Goal: Transaction & Acquisition: Register for event/course

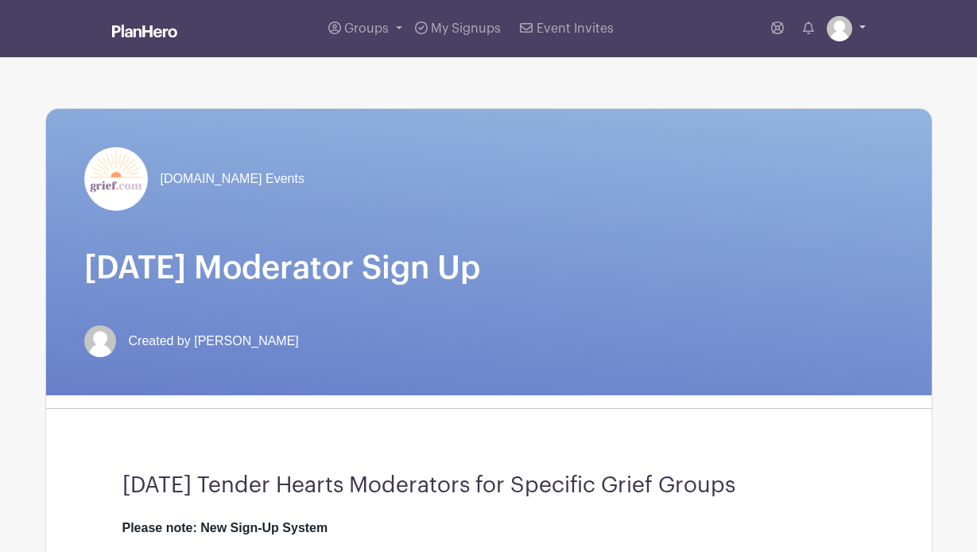
click at [833, 34] on img at bounding box center [839, 28] width 25 height 25
click at [626, 219] on div "[DOMAIN_NAME] Events [DATE] Moderator Sign Up Created by [PERSON_NAME]" at bounding box center [489, 252] width 886 height 286
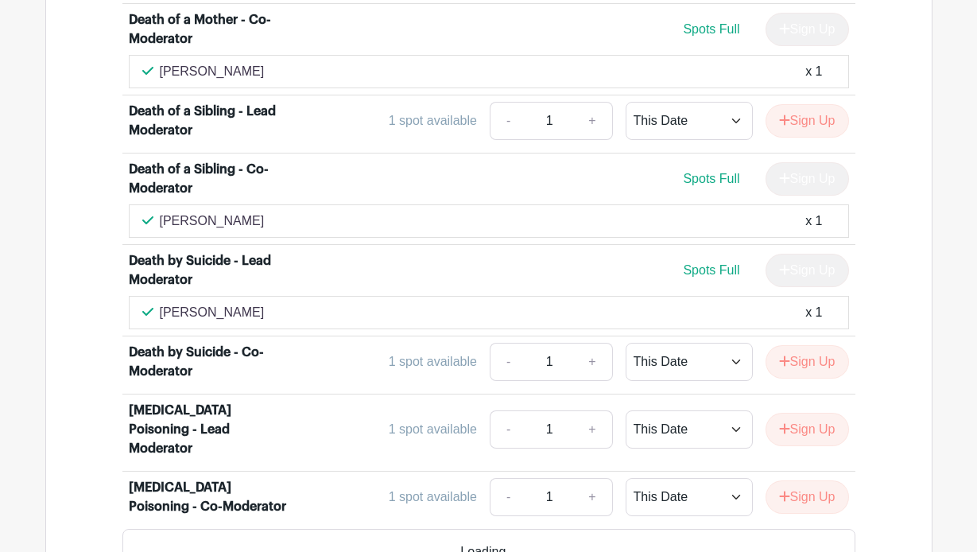
scroll to position [3221, 0]
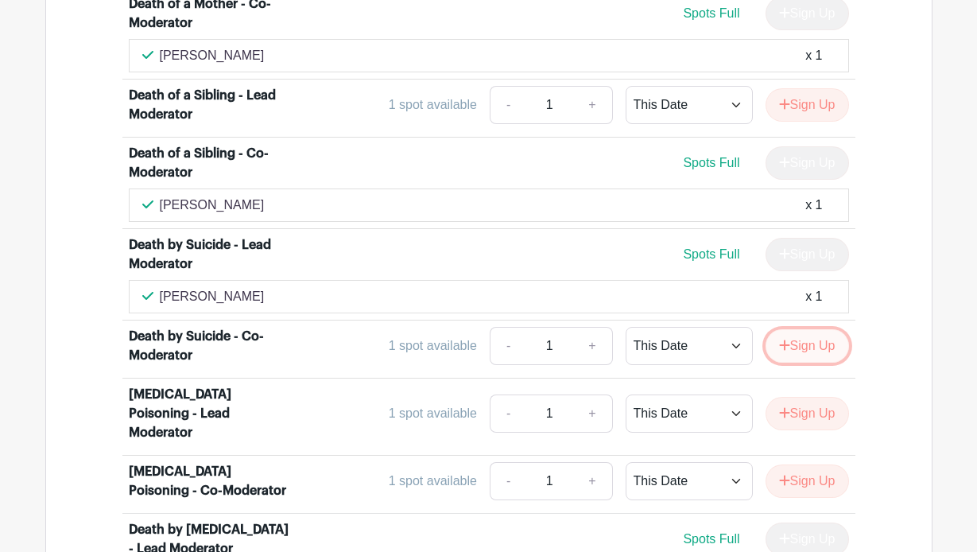
click at [811, 329] on button "Sign Up" at bounding box center [807, 345] width 83 height 33
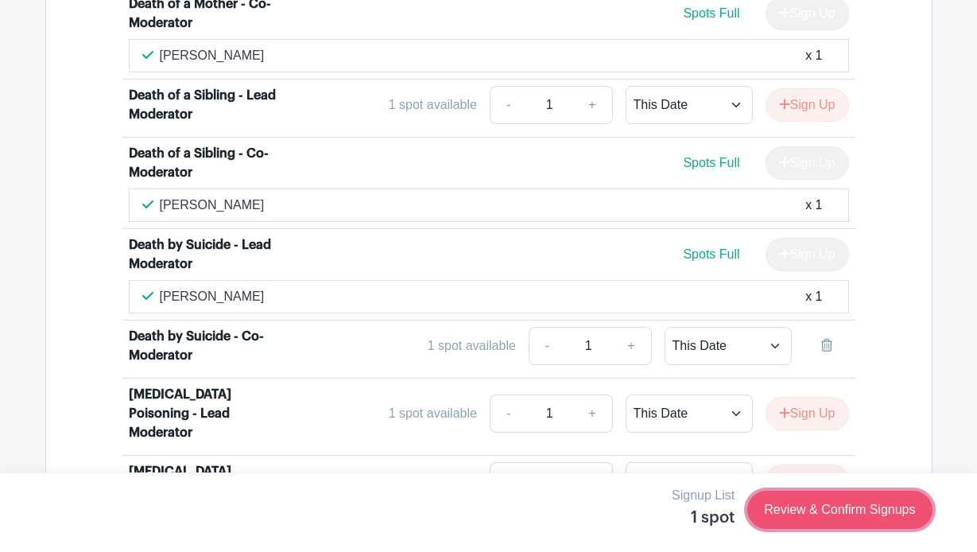
click at [796, 503] on link "Review & Confirm Signups" at bounding box center [839, 509] width 184 height 38
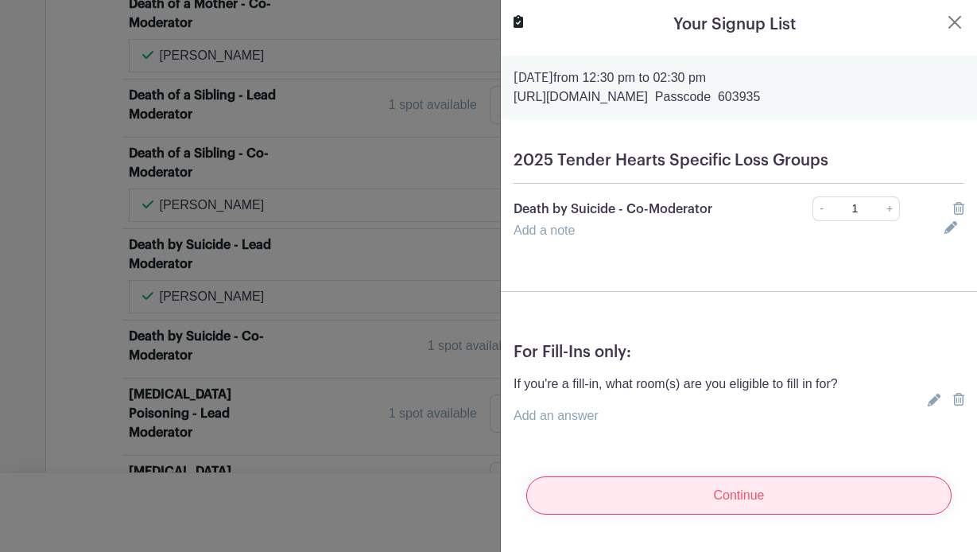
click at [667, 493] on input "Continue" at bounding box center [738, 495] width 425 height 38
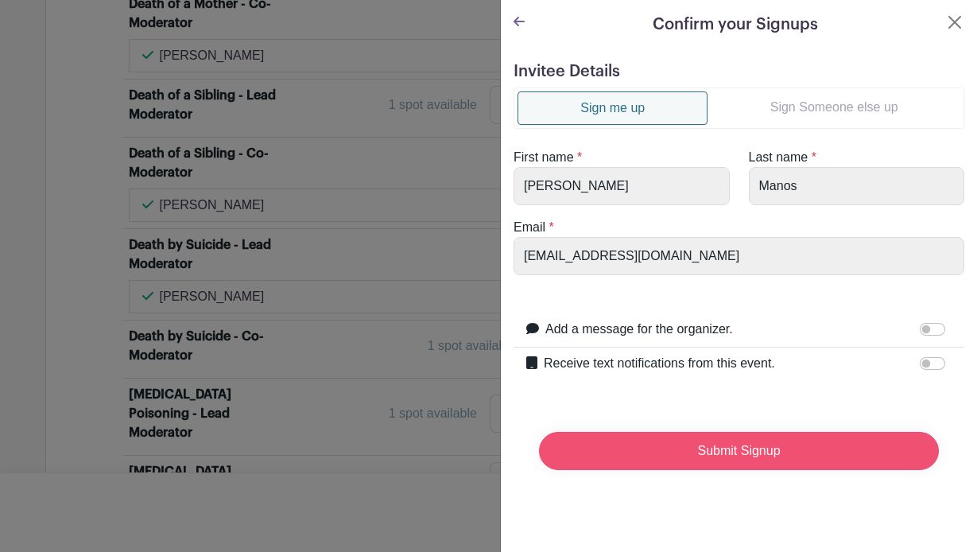
click at [736, 443] on input "Submit Signup" at bounding box center [739, 451] width 400 height 38
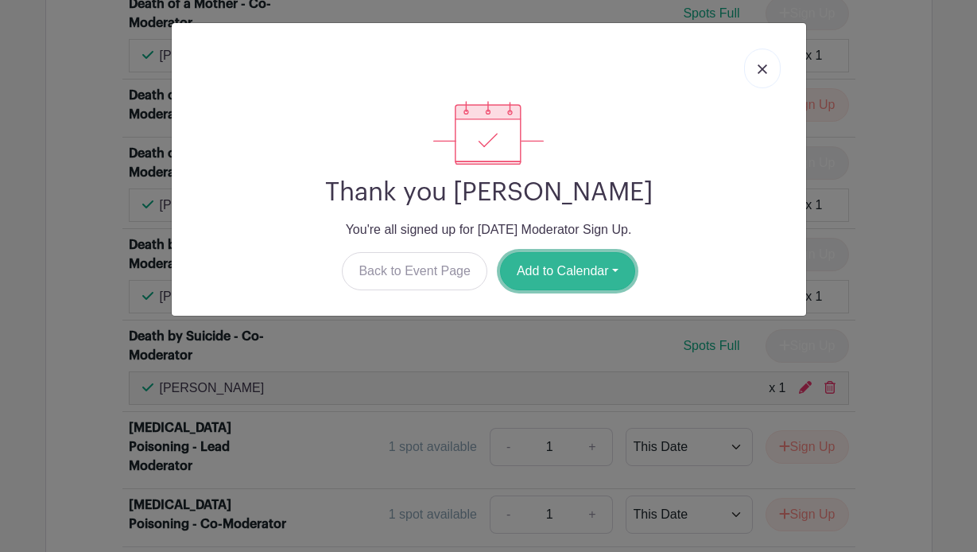
click at [566, 266] on button "Add to Calendar" at bounding box center [567, 271] width 135 height 38
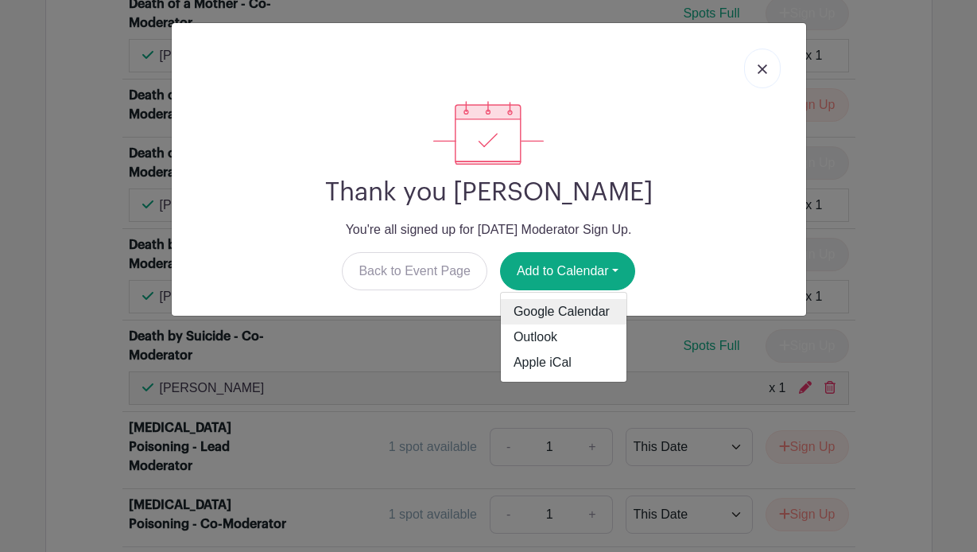
click at [540, 313] on link "Google Calendar" at bounding box center [564, 311] width 126 height 25
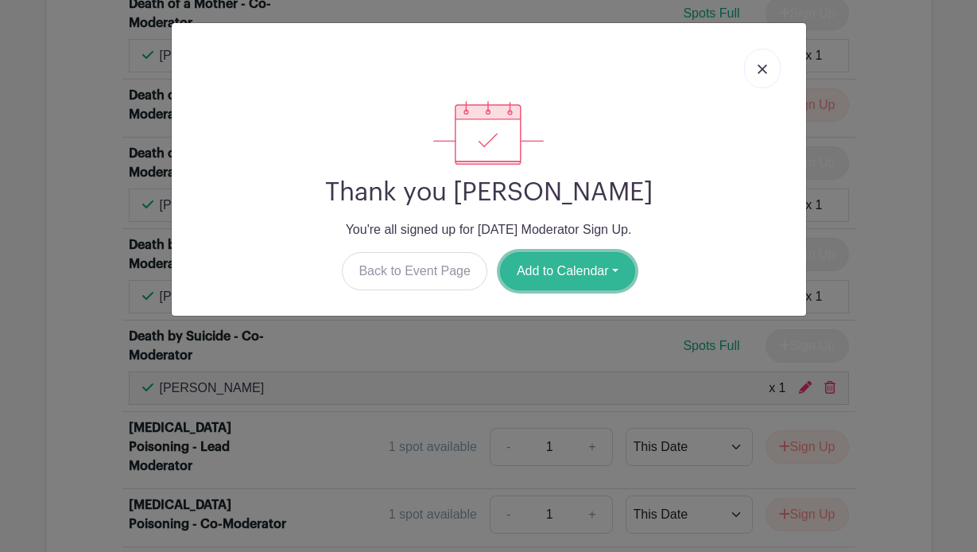
click at [564, 274] on button "Add to Calendar" at bounding box center [567, 271] width 135 height 38
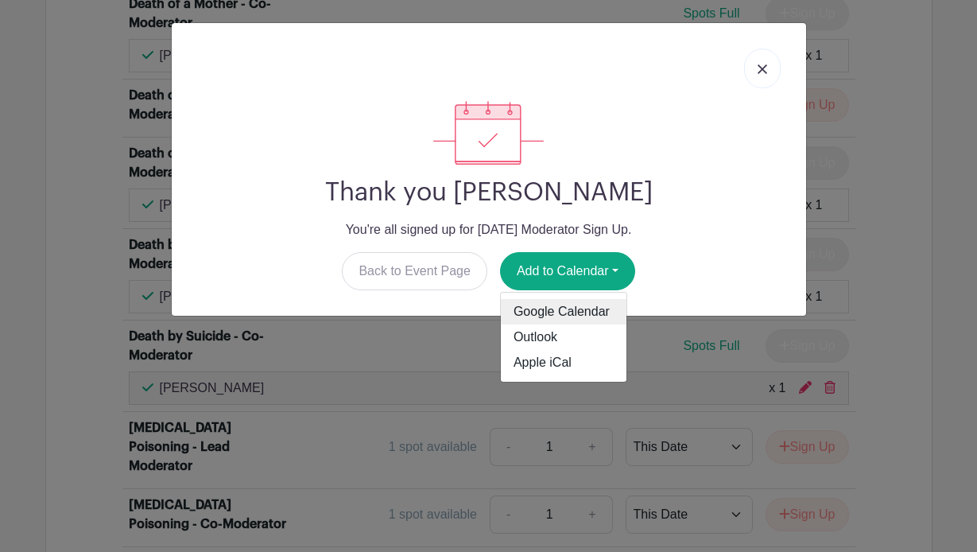
click at [518, 313] on link "Google Calendar" at bounding box center [564, 311] width 126 height 25
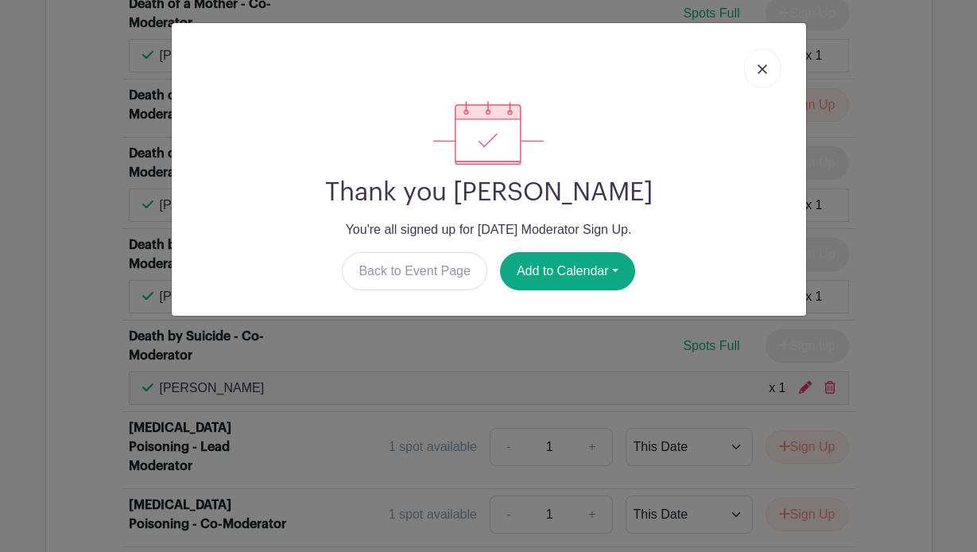
click at [755, 69] on link at bounding box center [762, 68] width 37 height 40
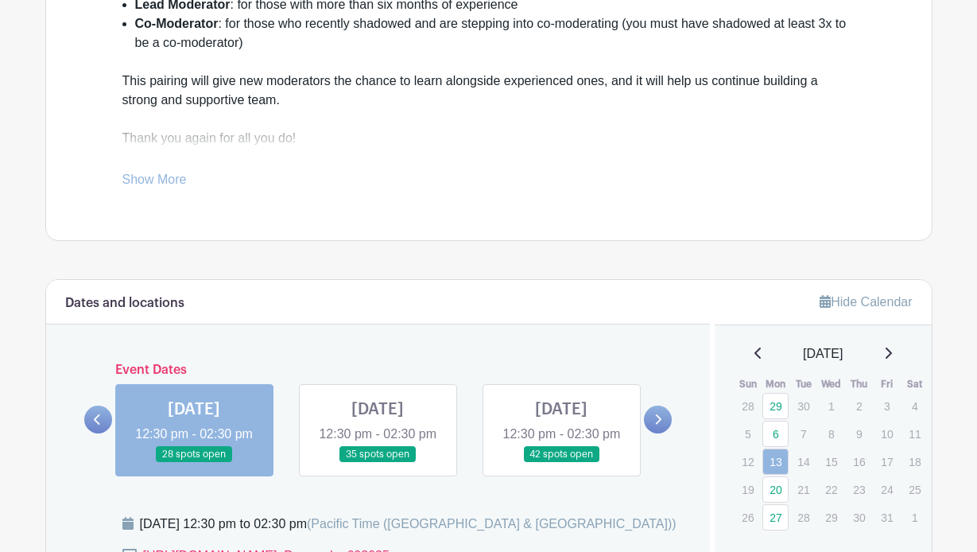
scroll to position [592, 0]
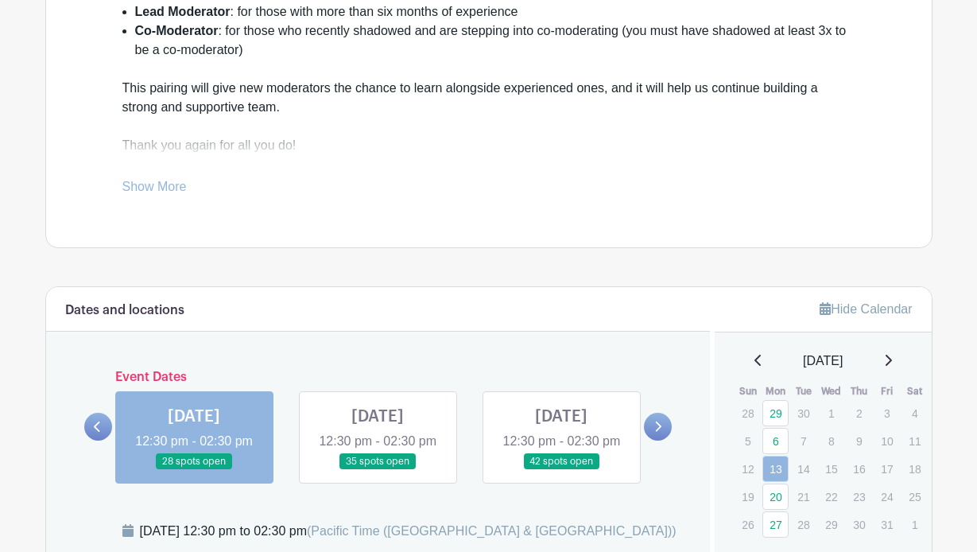
click at [378, 470] on link at bounding box center [378, 470] width 0 height 0
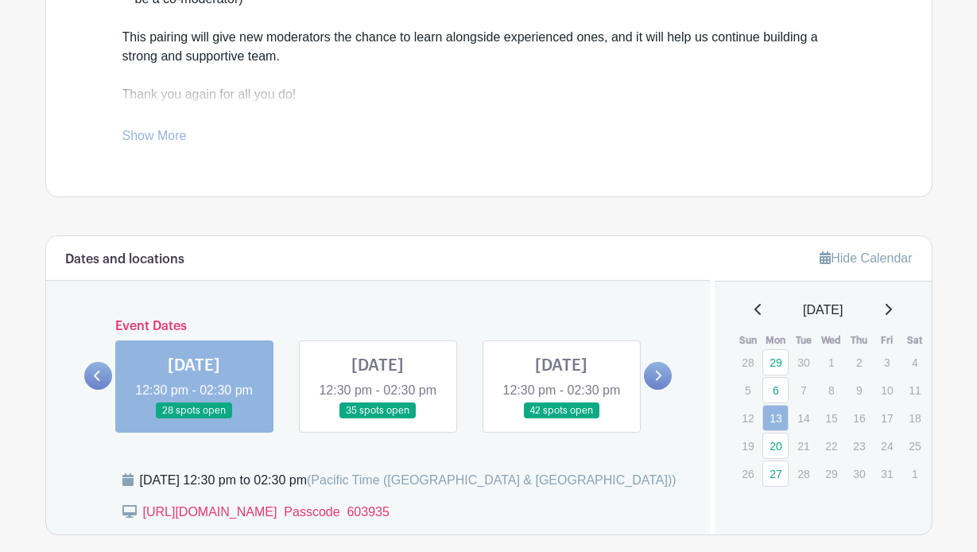
scroll to position [645, 0]
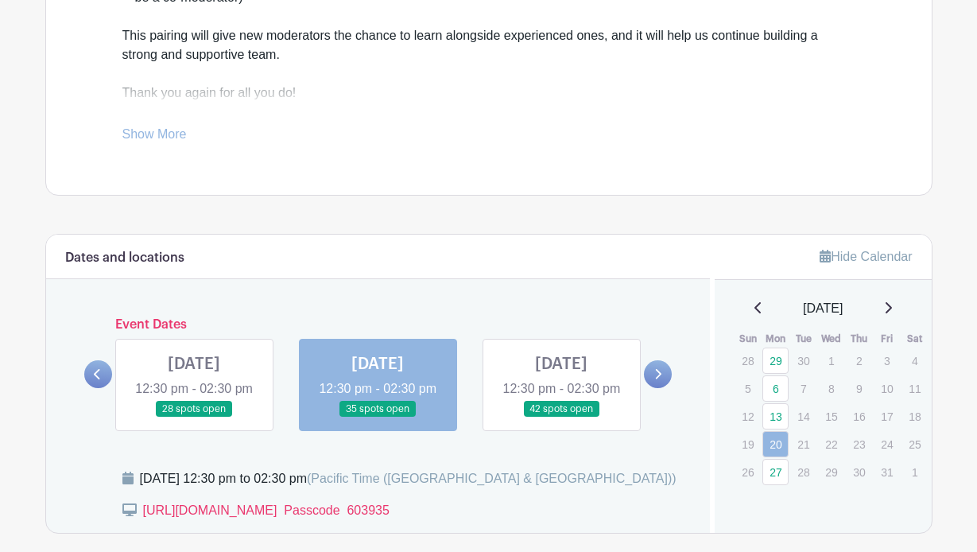
click at [378, 417] on link at bounding box center [378, 417] width 0 height 0
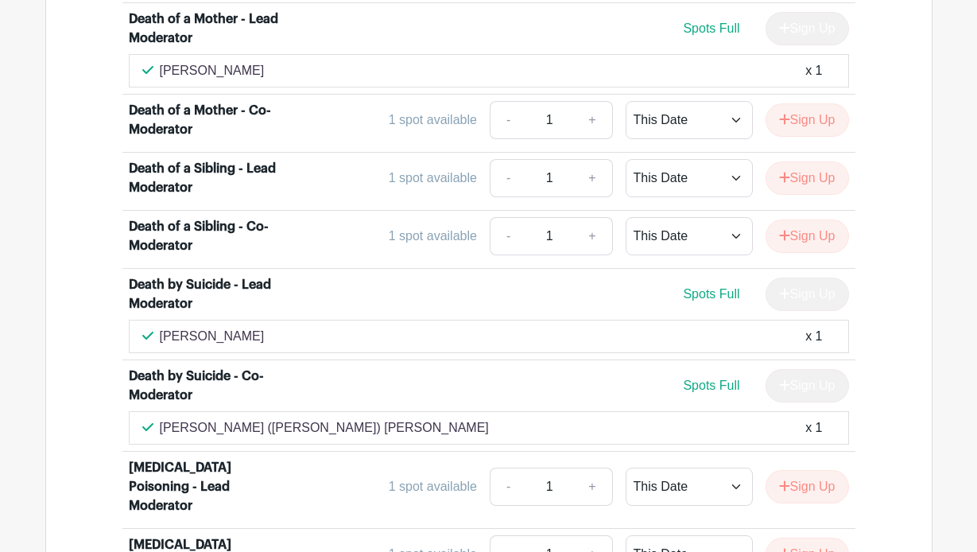
scroll to position [3017, 0]
